Goal: Information Seeking & Learning: Learn about a topic

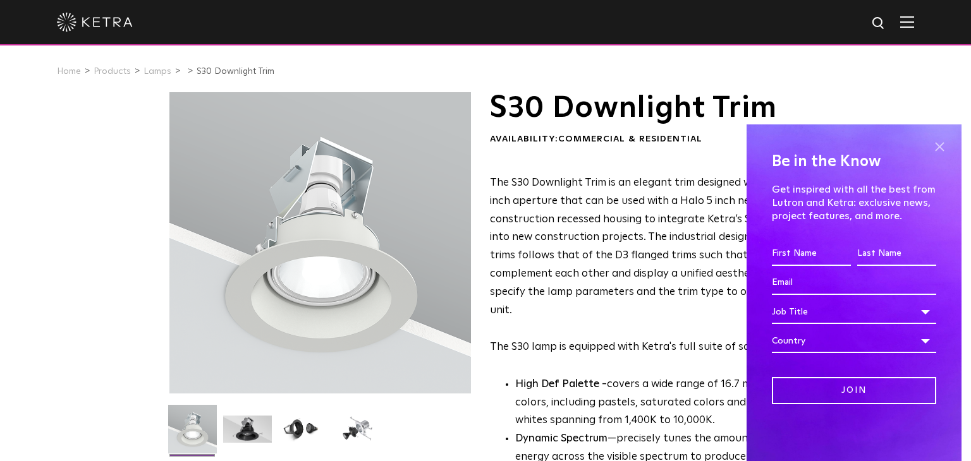
click at [936, 150] on span at bounding box center [938, 146] width 19 height 19
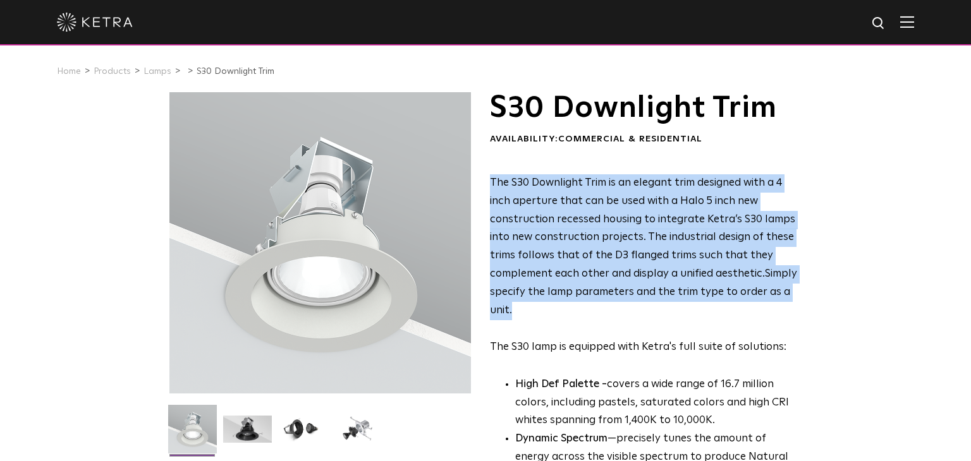
drag, startPoint x: 492, startPoint y: 180, endPoint x: 524, endPoint y: 317, distance: 141.0
click at [524, 317] on p "The S30 Downlight Trim is an elegant trim designed with a 4 inch aperture that …" at bounding box center [644, 265] width 308 height 183
copy p "The S30 Downlight Trim is an elegant trim designed with a 4 inch aperture that …"
click at [615, 258] on span "The S30 Downlight Trim is an elegant trim designed with a 4 inch aperture that …" at bounding box center [642, 229] width 305 height 102
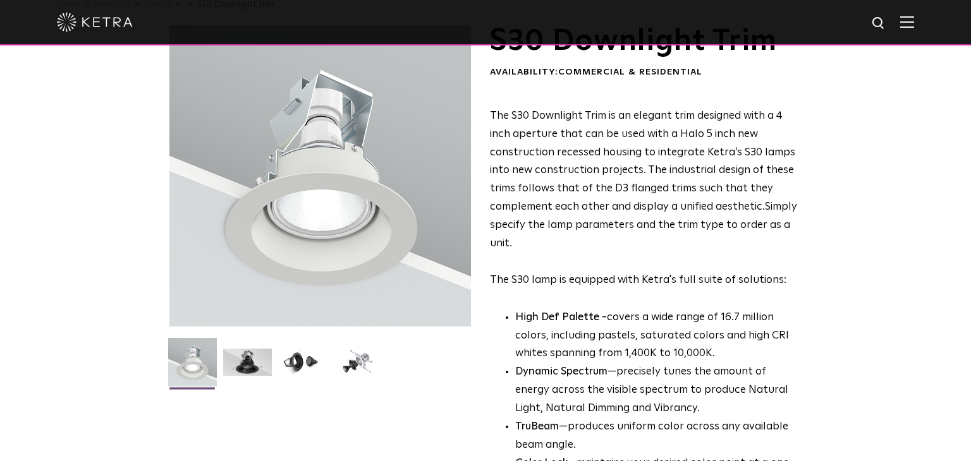
scroll to position [66, 0]
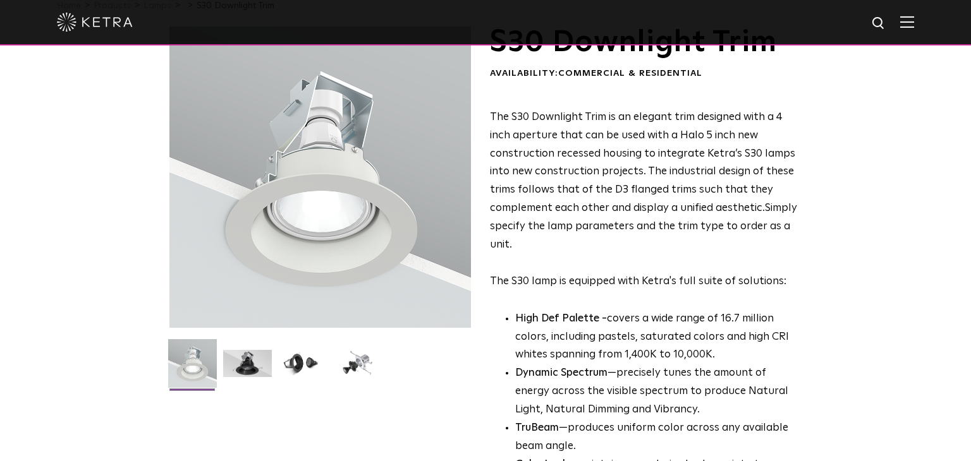
drag, startPoint x: 644, startPoint y: 167, endPoint x: 763, endPoint y: 211, distance: 127.1
click at [763, 211] on p "The S30 Downlight Trim is an elegant trim designed with a 4 inch aperture that …" at bounding box center [644, 200] width 308 height 183
click at [559, 140] on span "The S30 Downlight Trim is an elegant trim designed with a 4 inch aperture that …" at bounding box center [642, 163] width 305 height 102
drag, startPoint x: 492, startPoint y: 112, endPoint x: 762, endPoint y: 209, distance: 286.4
click at [762, 209] on span "The S30 Downlight Trim is an elegant trim designed with a 4 inch aperture that …" at bounding box center [642, 163] width 305 height 102
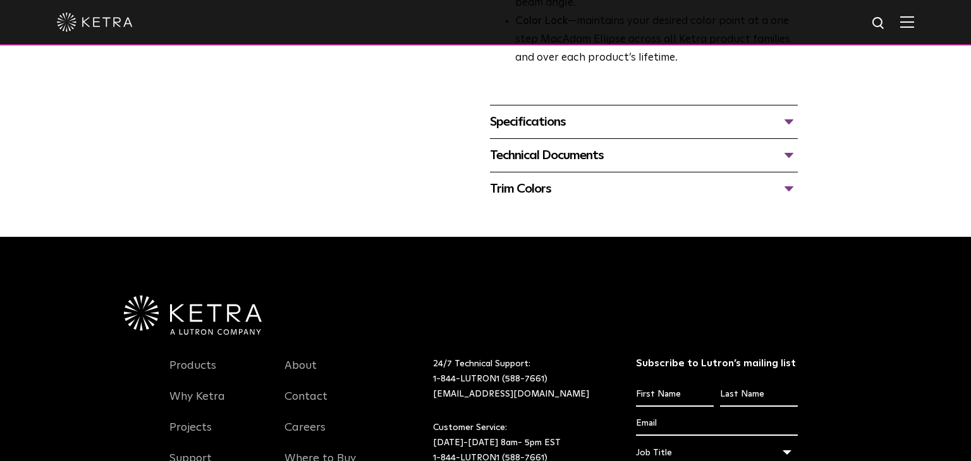
scroll to position [511, 0]
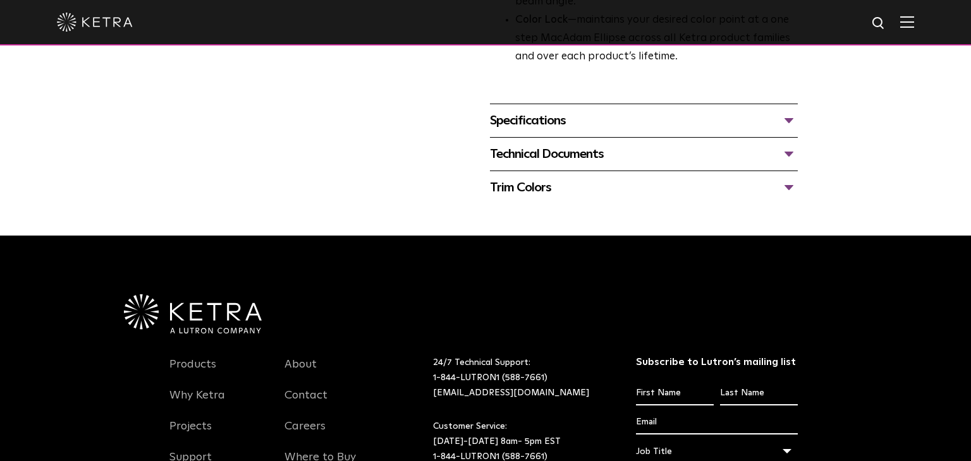
click at [602, 160] on div "Technical Documents" at bounding box center [644, 154] width 308 height 20
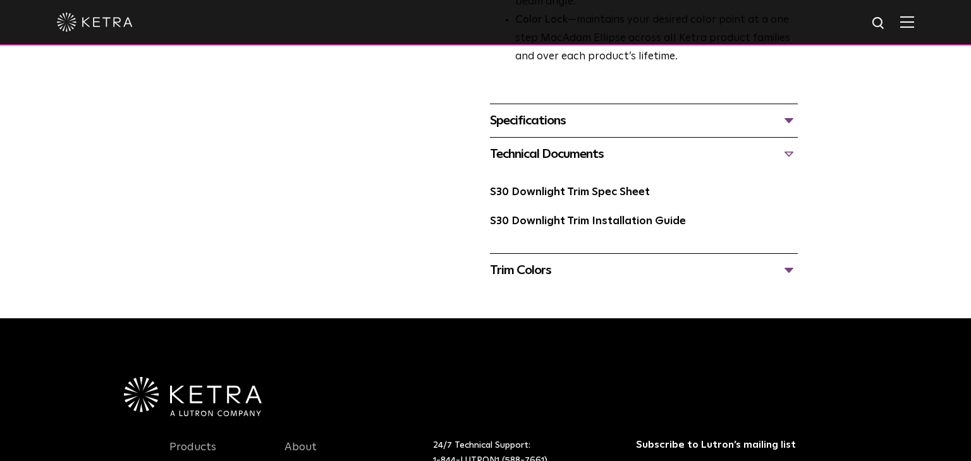
click at [588, 269] on div "Trim Colors" at bounding box center [644, 270] width 308 height 20
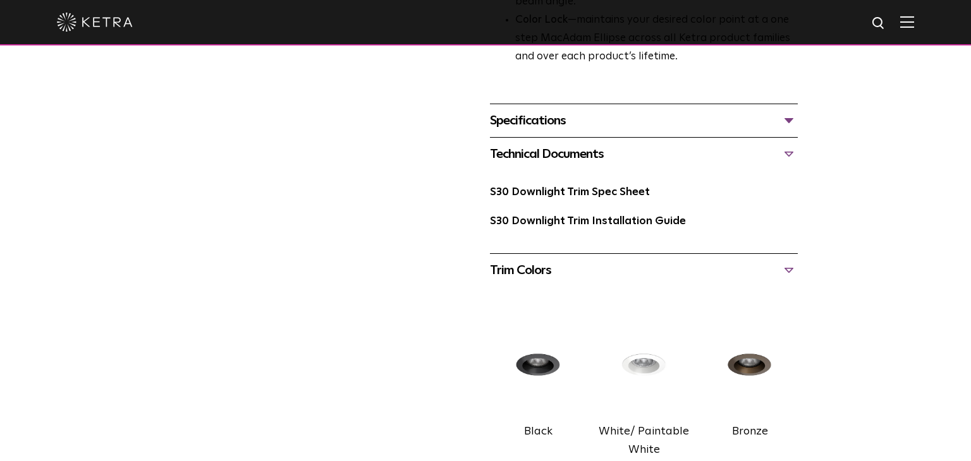
click at [407, 100] on div "S30 Downlight Trim Availability: Commercial & Residential The S30 Downlight Tri…" at bounding box center [485, 98] width 632 height 1032
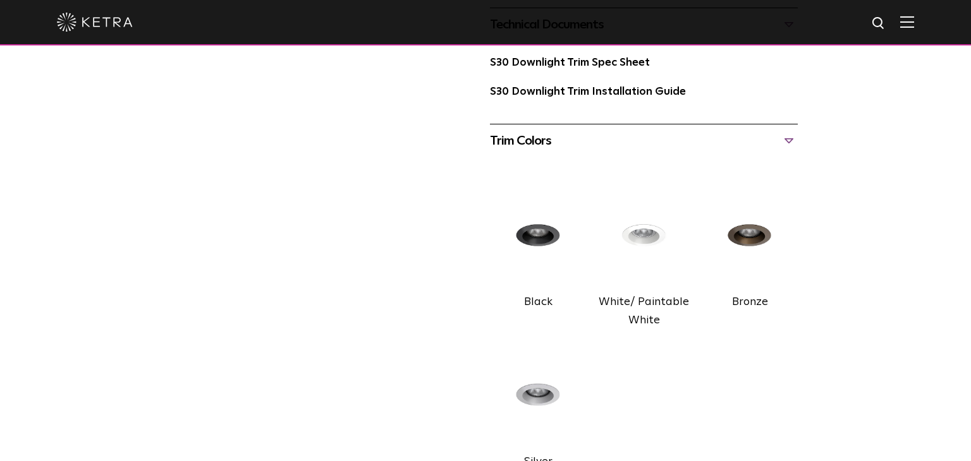
click at [520, 275] on img at bounding box center [538, 236] width 96 height 107
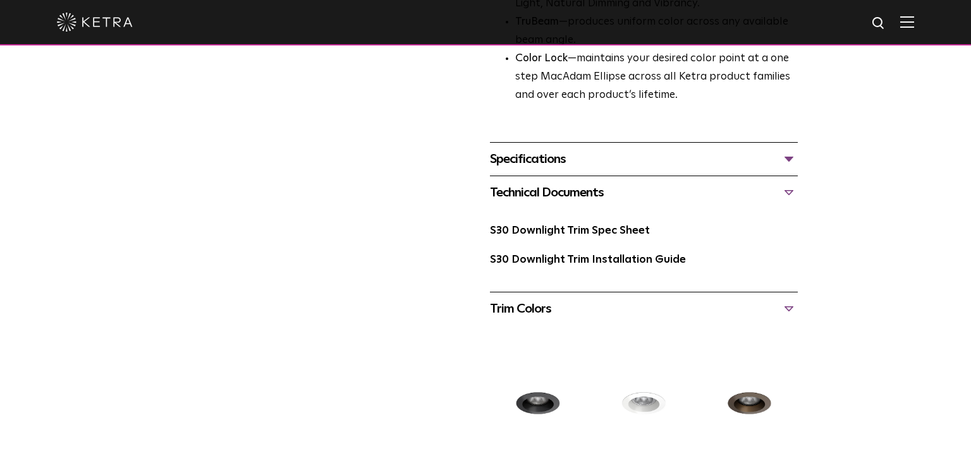
scroll to position [470, 0]
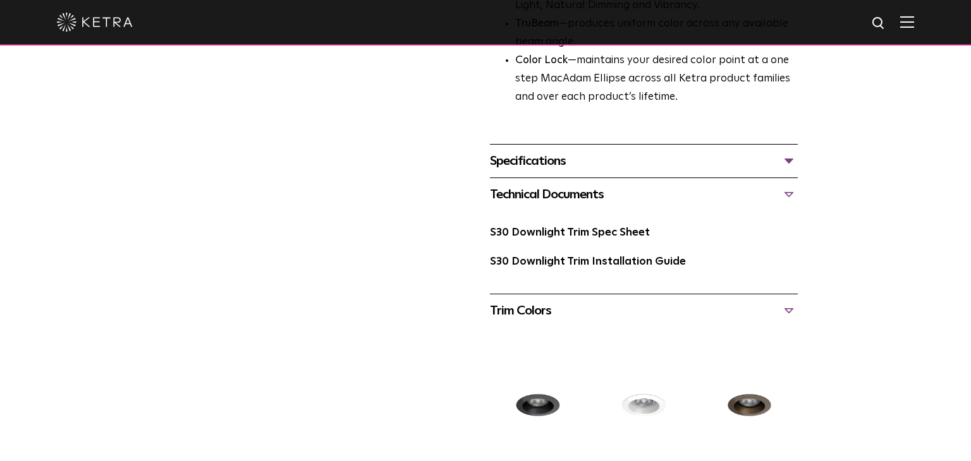
click at [519, 169] on div "Specifications" at bounding box center [644, 161] width 308 height 20
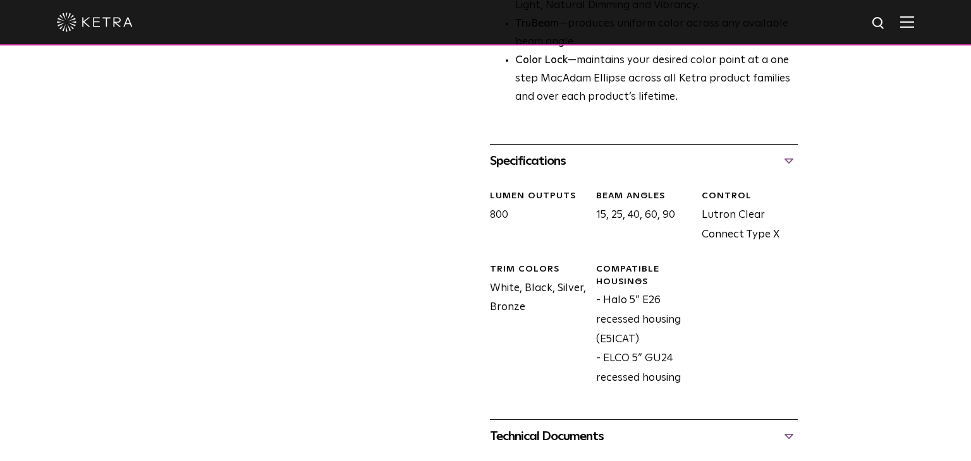
drag, startPoint x: 492, startPoint y: 286, endPoint x: 527, endPoint y: 304, distance: 39.6
click at [527, 304] on div "Trim Colors White, Black, Silver, Bronze" at bounding box center [533, 325] width 106 height 124
copy div "White, Black, Silver, Bronze"
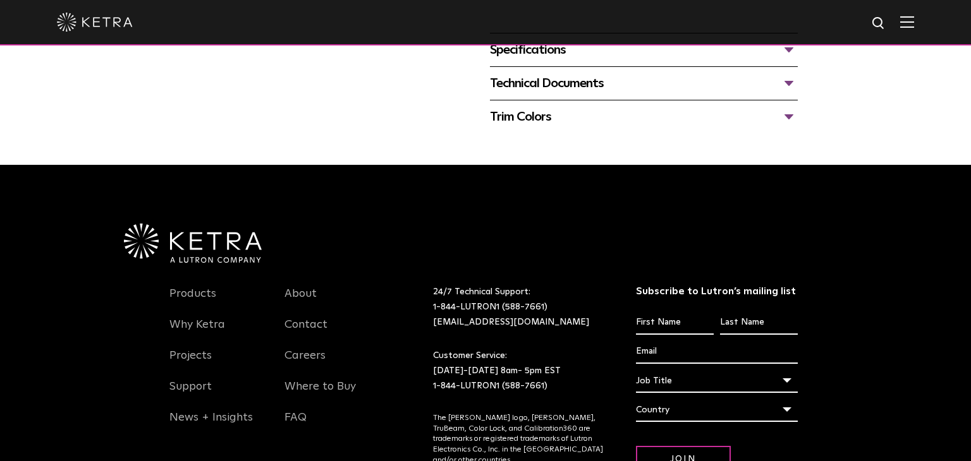
click at [530, 54] on div "Specifications" at bounding box center [644, 50] width 308 height 20
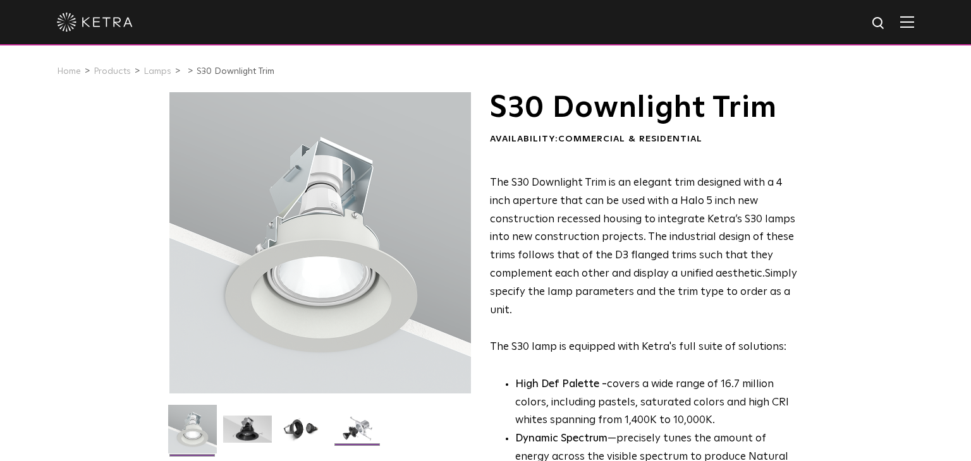
click at [353, 427] on img at bounding box center [357, 434] width 49 height 37
click at [899, 28] on div at bounding box center [485, 22] width 857 height 44
click at [904, 25] on img at bounding box center [907, 22] width 14 height 12
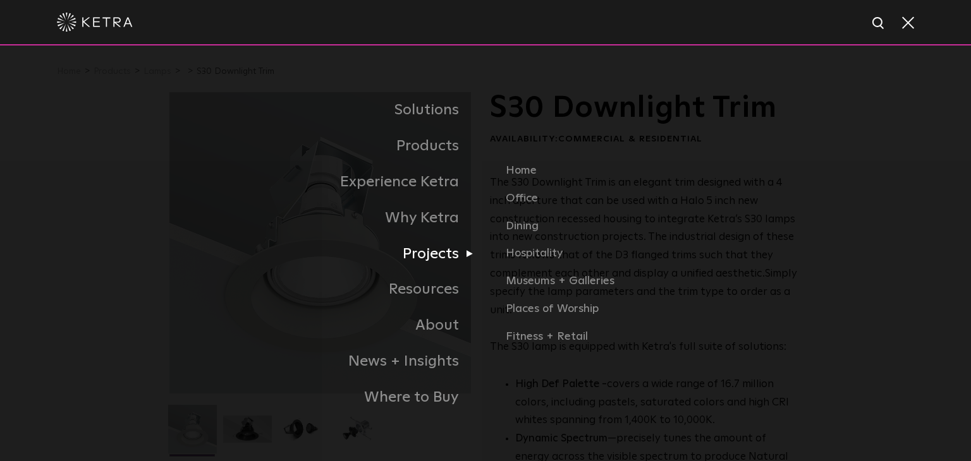
click at [424, 257] on link "Projects" at bounding box center [327, 254] width 316 height 36
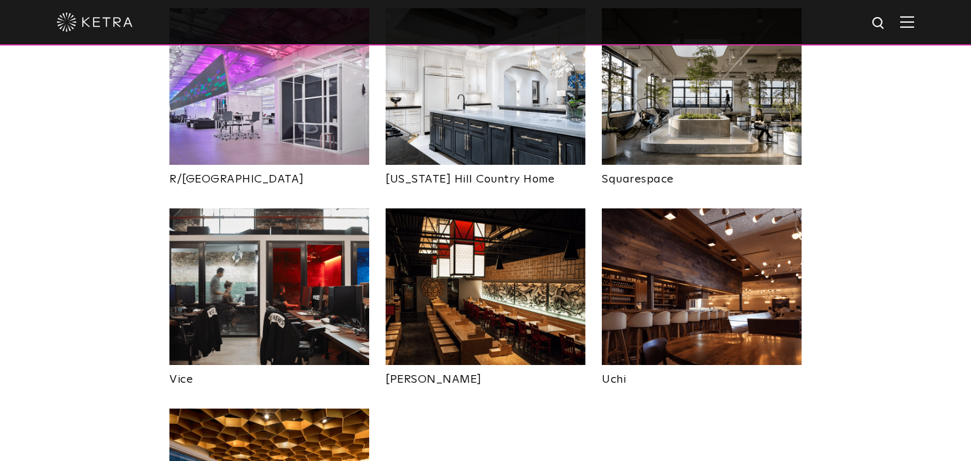
scroll to position [2429, 0]
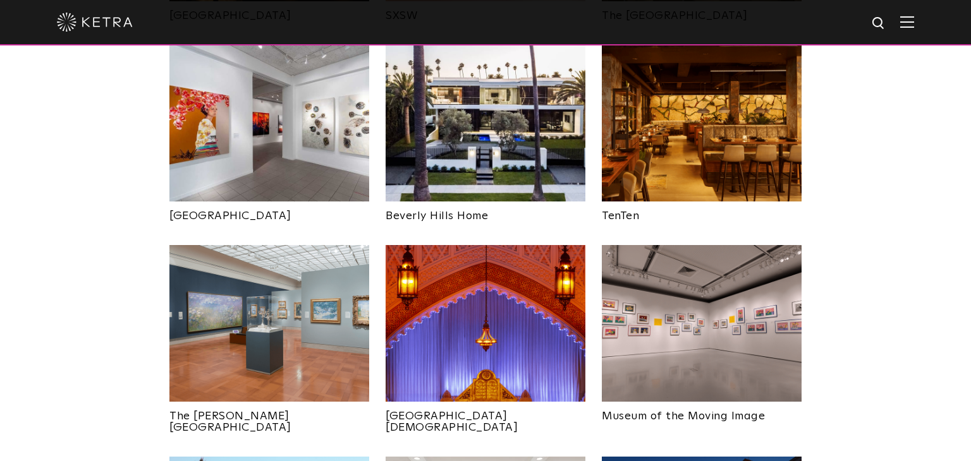
scroll to position [1368, 0]
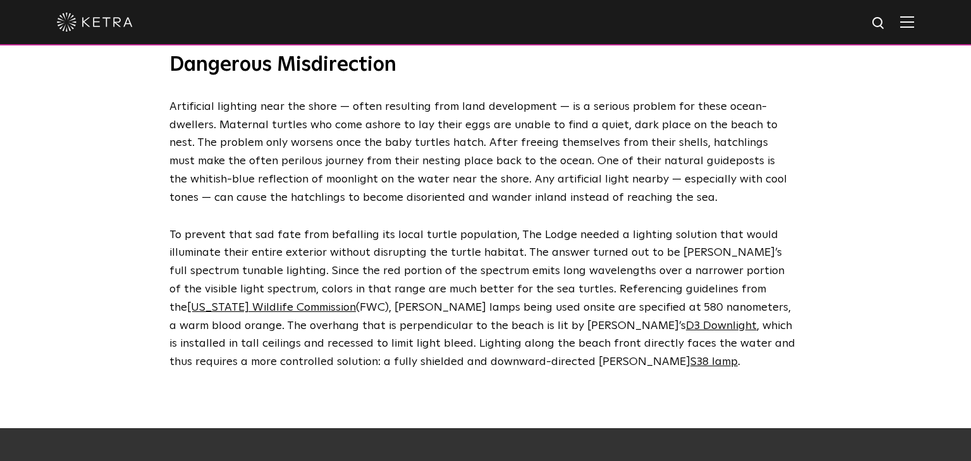
scroll to position [1172, 0]
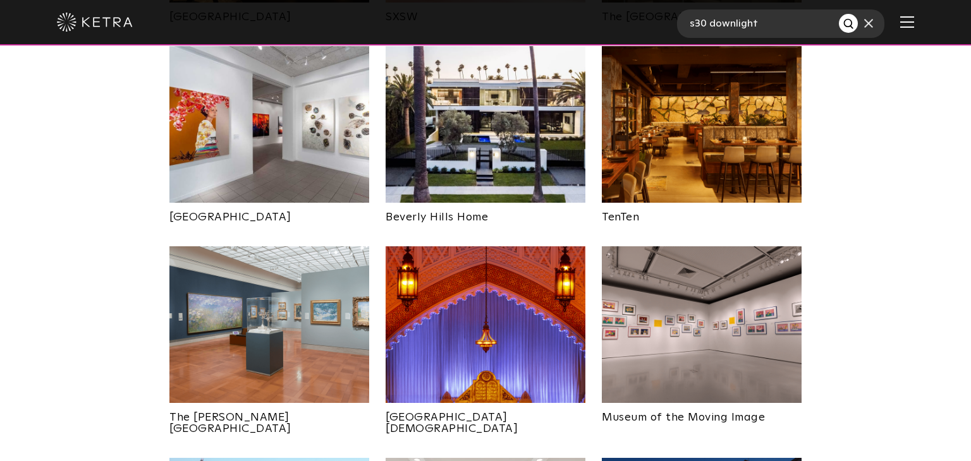
type input "s30 downlight"
click at [839, 14] on button "Search" at bounding box center [848, 23] width 19 height 19
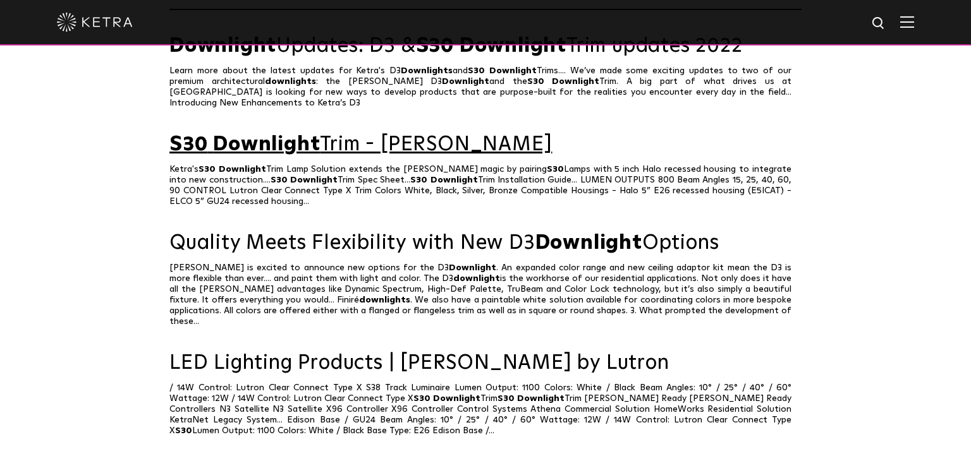
scroll to position [139, 0]
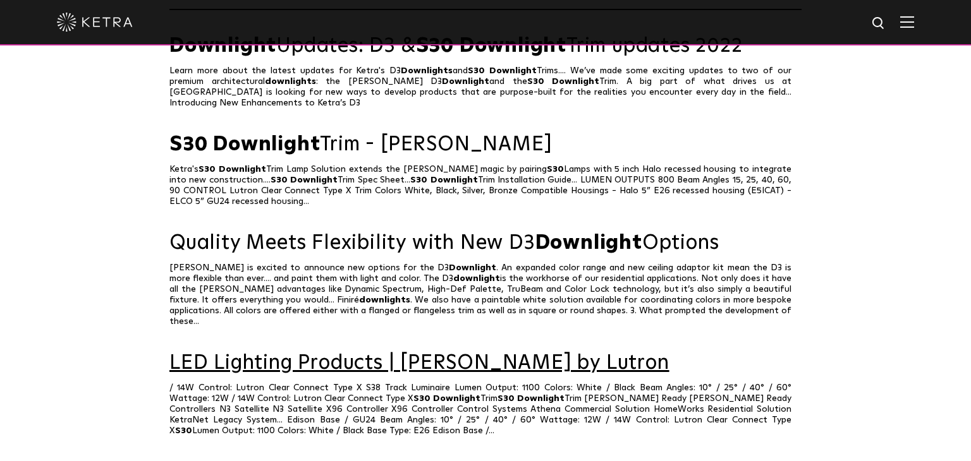
click at [332, 353] on link "LED Lighting Products | Ketra by Lutron" at bounding box center [485, 364] width 632 height 22
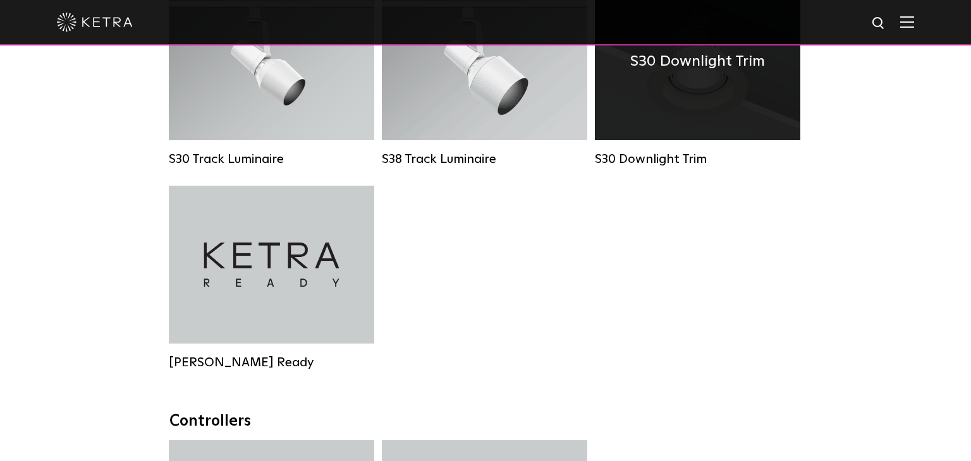
scroll to position [1262, 0]
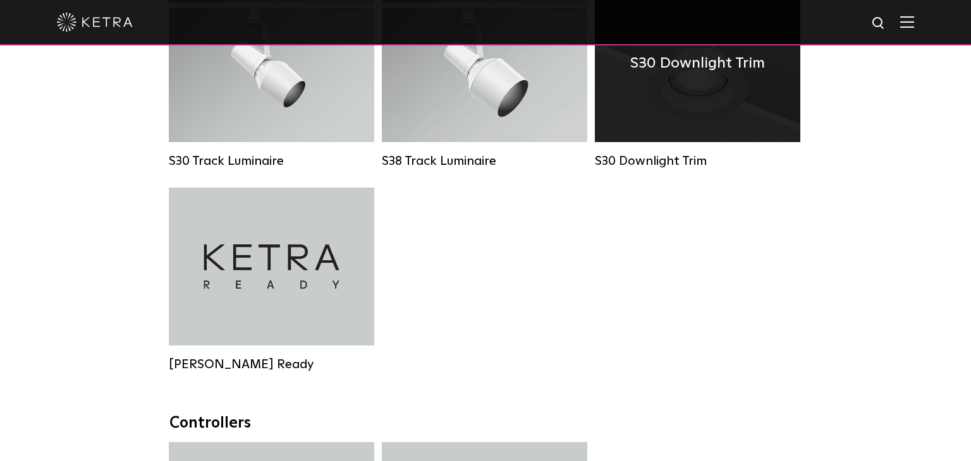
click at [759, 88] on div "S30 Downlight Trim" at bounding box center [697, 63] width 205 height 158
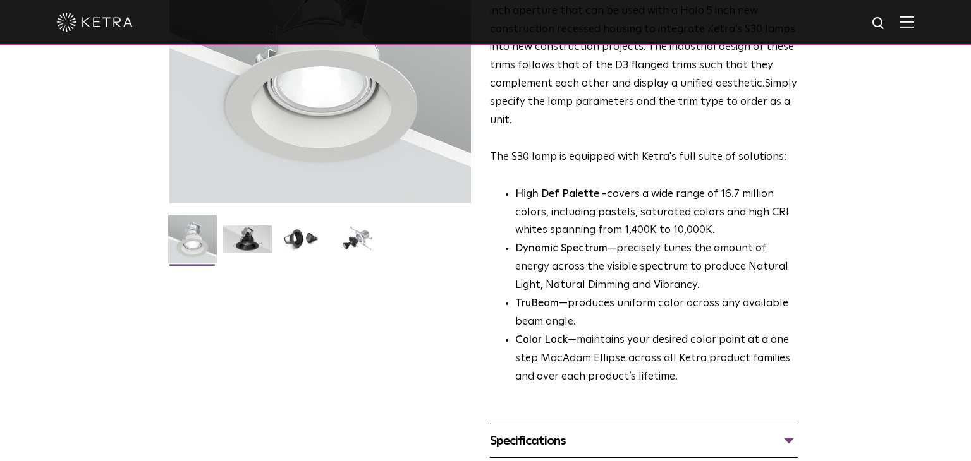
scroll to position [35, 0]
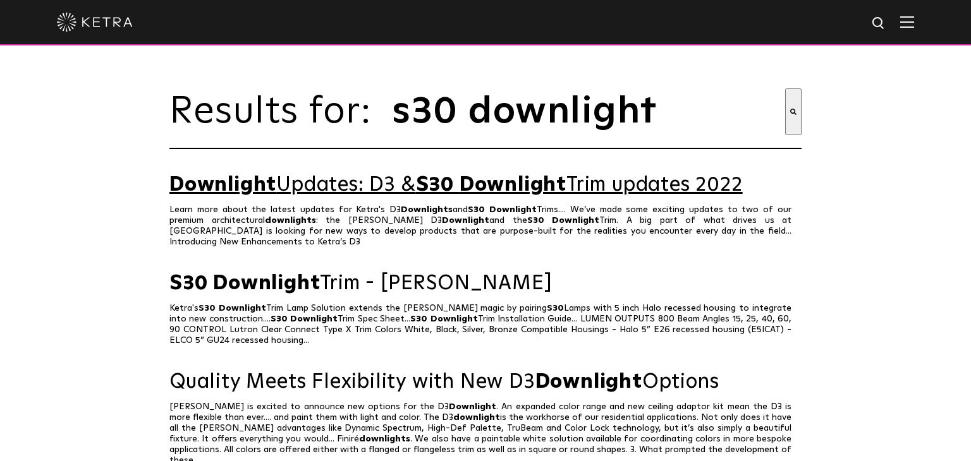
click at [396, 190] on link "Downlight Updates: D3 & S30 Downlight Trim updates 2022" at bounding box center [485, 185] width 632 height 22
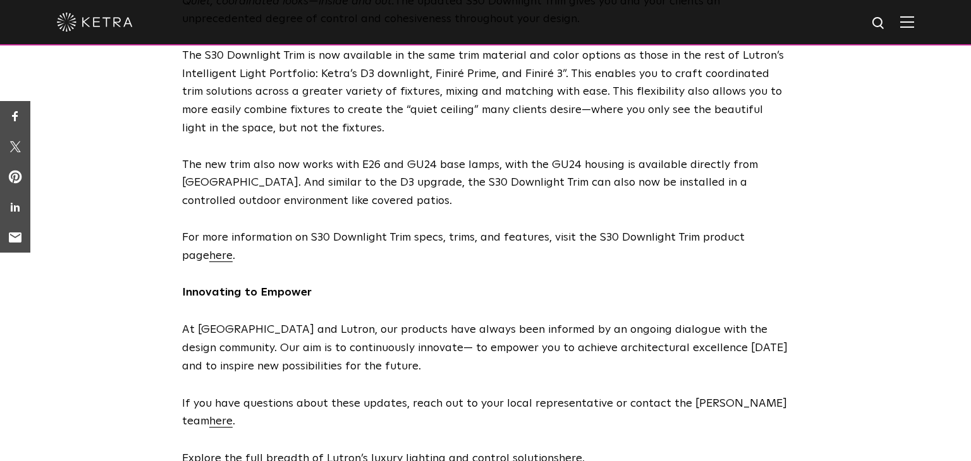
scroll to position [1182, 0]
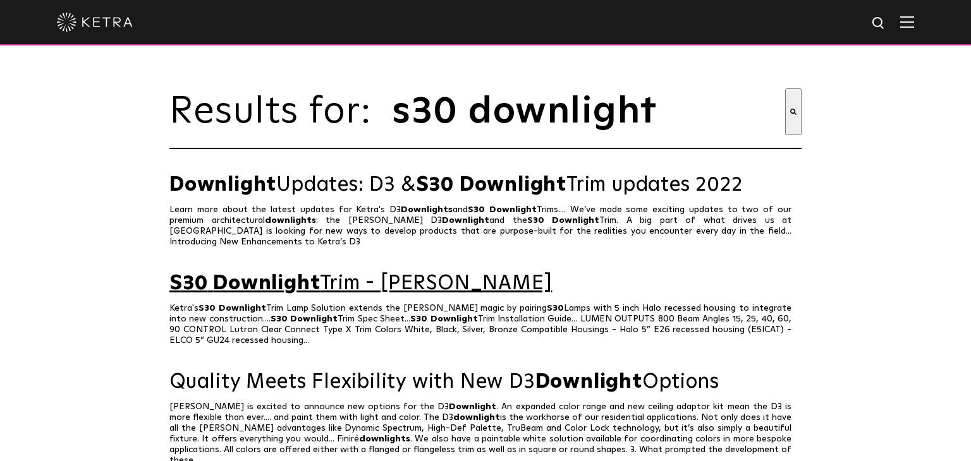
click at [354, 273] on link "S30 Downlight Trim - Ketra" at bounding box center [485, 284] width 632 height 22
